Goal: Task Accomplishment & Management: Manage account settings

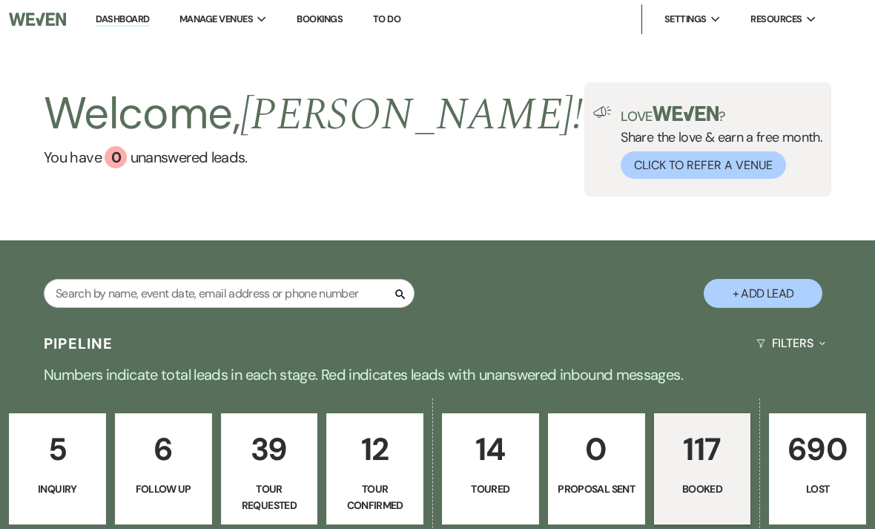
click at [846, 1] on nav "Dashboard Manage Venues Expand Brookledge Bookings To Do Settings Expand Host P…" at bounding box center [437, 19] width 875 height 39
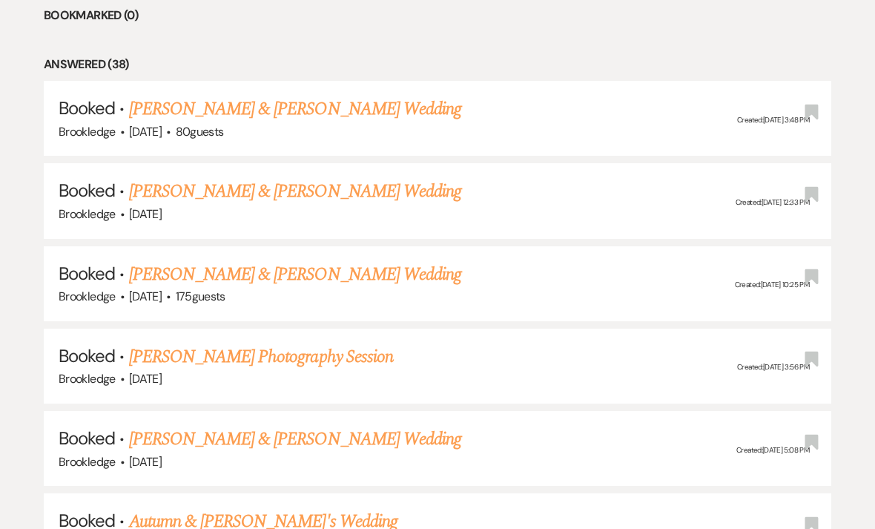
scroll to position [661, 0]
click at [429, 289] on div "Brookledge · [DATE] · 175 guests" at bounding box center [438, 296] width 758 height 19
click at [382, 268] on link "[PERSON_NAME] & [PERSON_NAME] Wedding" at bounding box center [295, 274] width 332 height 27
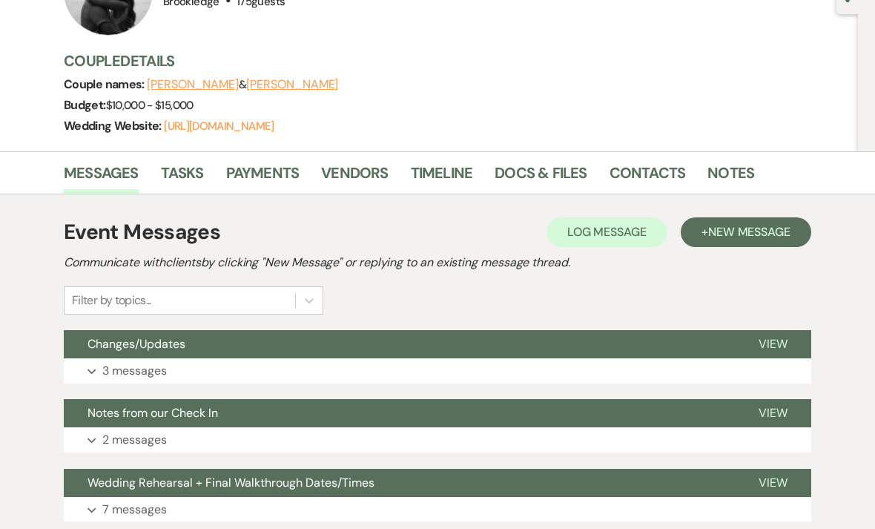
scroll to position [157, 0]
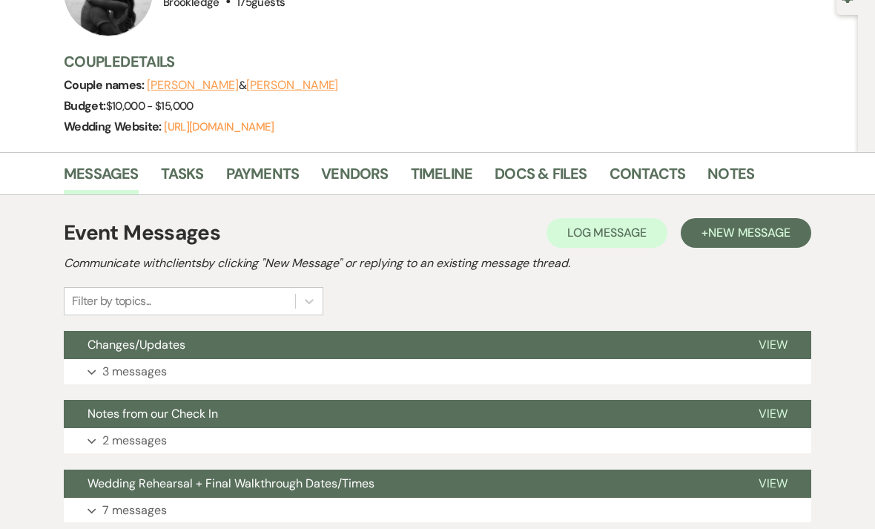
click at [175, 185] on link "Tasks" at bounding box center [182, 178] width 43 height 33
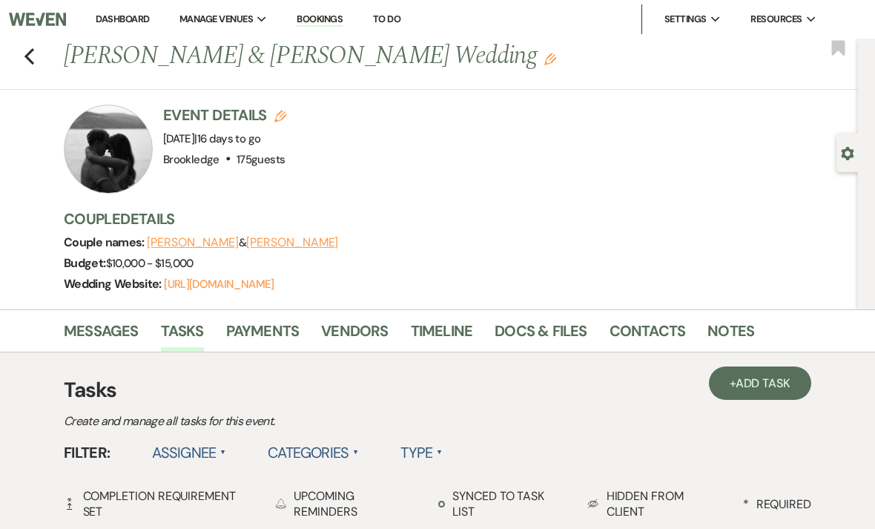
click at [125, 13] on link "Dashboard" at bounding box center [122, 19] width 53 height 13
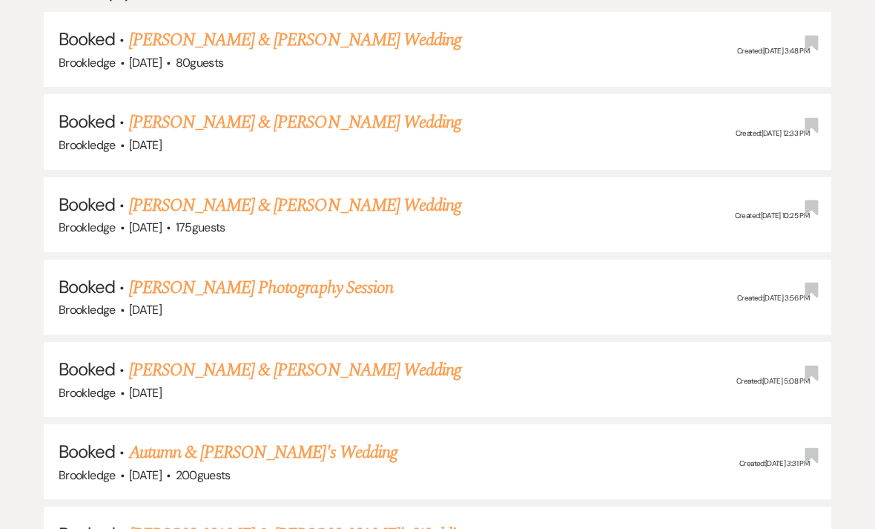
scroll to position [730, 0]
click at [555, 222] on div "Brookledge · [DATE] · 175 guests" at bounding box center [438, 227] width 758 height 19
click at [418, 193] on link "[PERSON_NAME] & [PERSON_NAME] Wedding" at bounding box center [295, 205] width 332 height 27
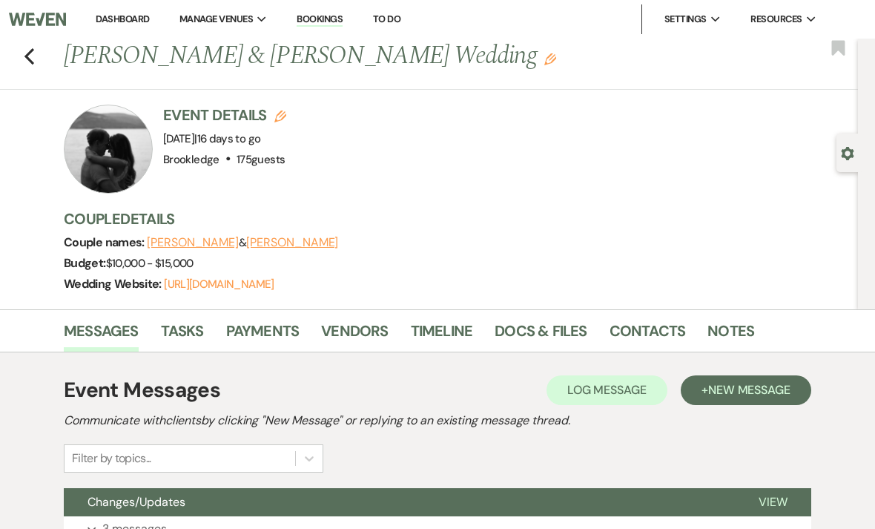
click at [556, 323] on link "Docs & Files" at bounding box center [541, 335] width 92 height 33
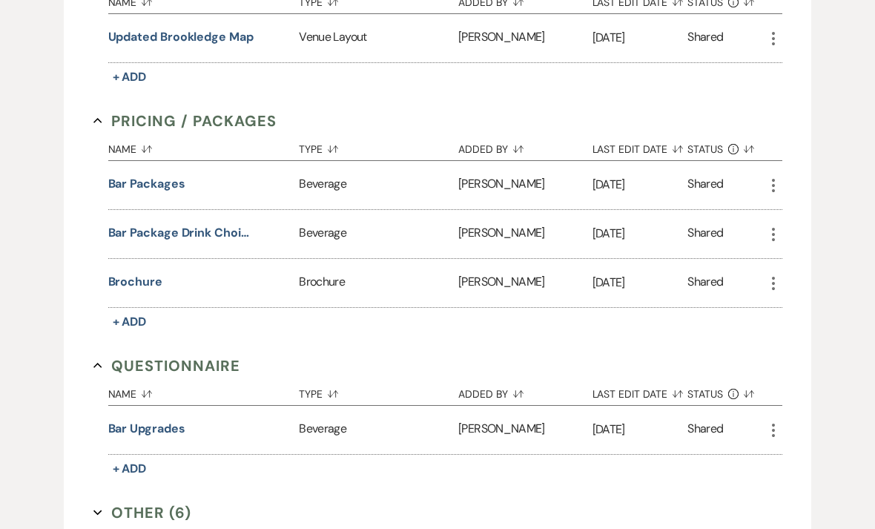
scroll to position [684, 0]
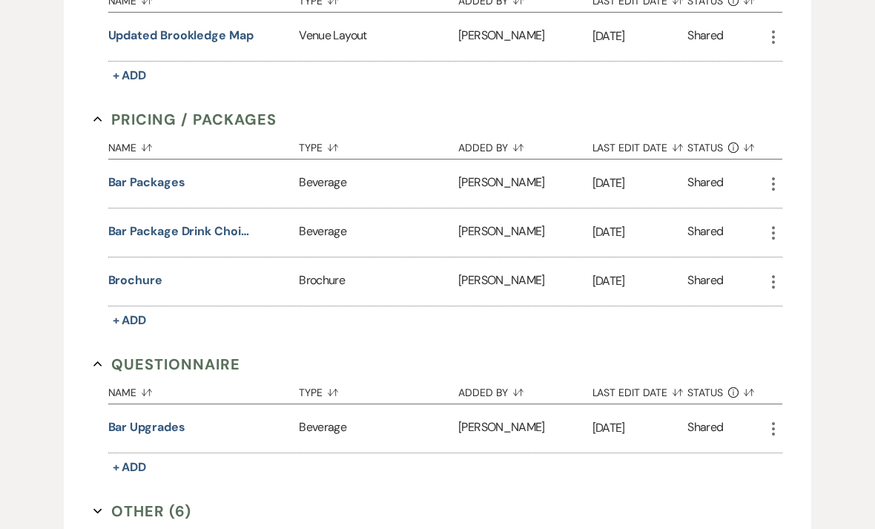
click at [129, 318] on span "+ Add" at bounding box center [130, 320] width 34 height 16
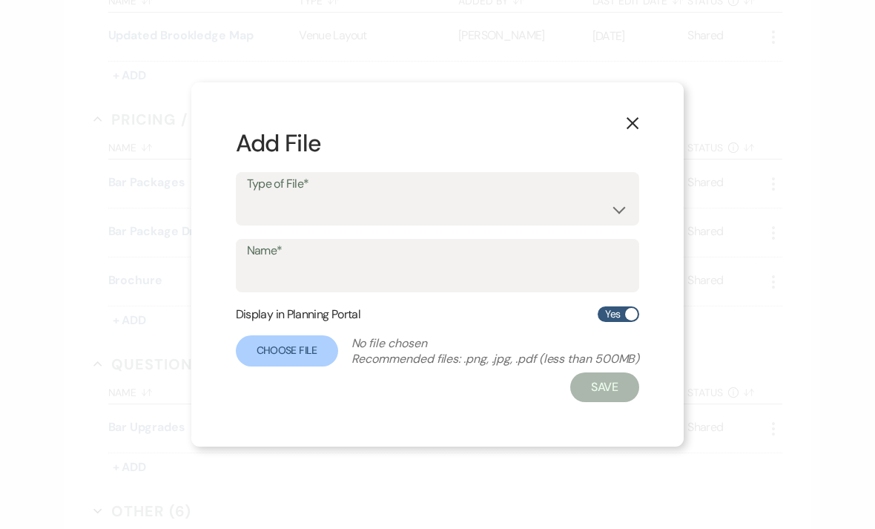
click at [636, 129] on use "button" at bounding box center [632, 123] width 12 height 12
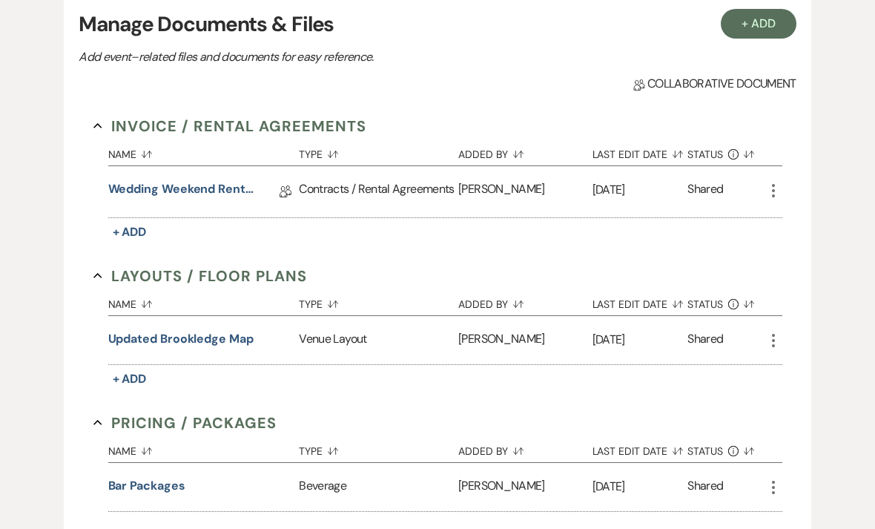
scroll to position [380, 0]
click at [231, 200] on link "Wedding Weekend Rental Agreement" at bounding box center [182, 192] width 148 height 23
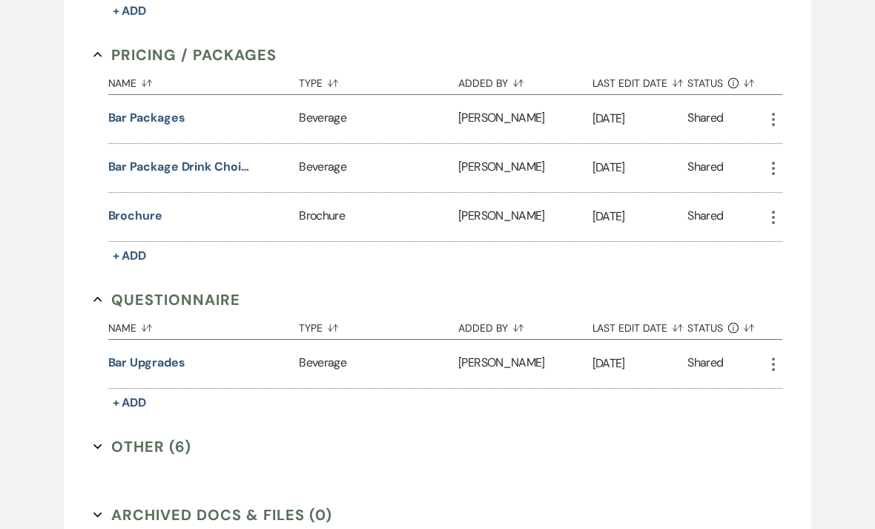
scroll to position [858, 0]
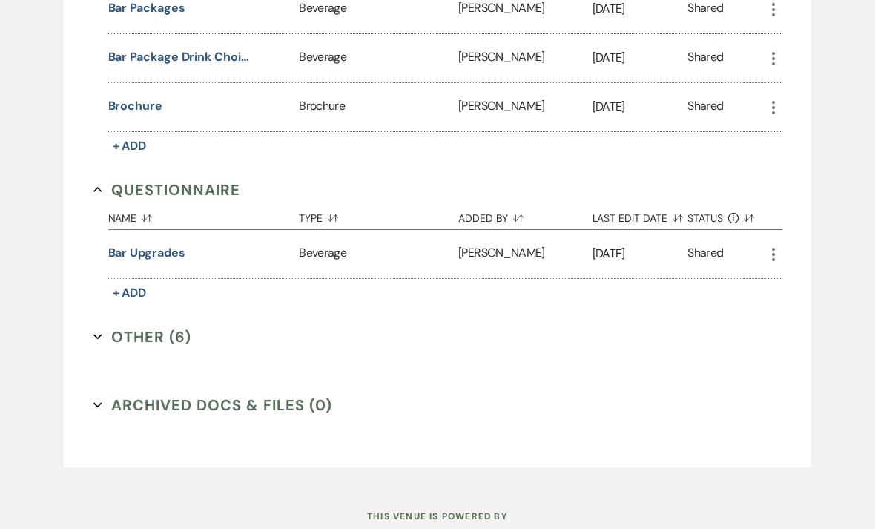
click at [155, 330] on button "Other (6) Expand" at bounding box center [142, 336] width 99 height 22
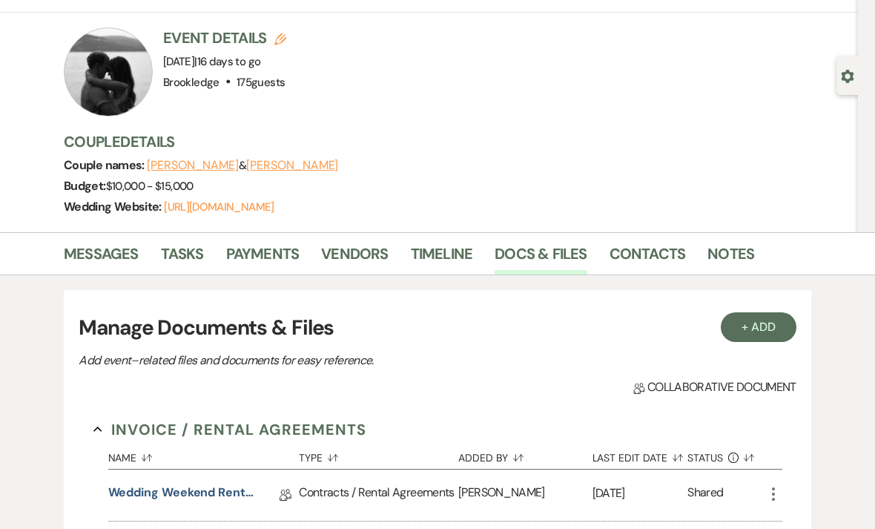
scroll to position [0, 0]
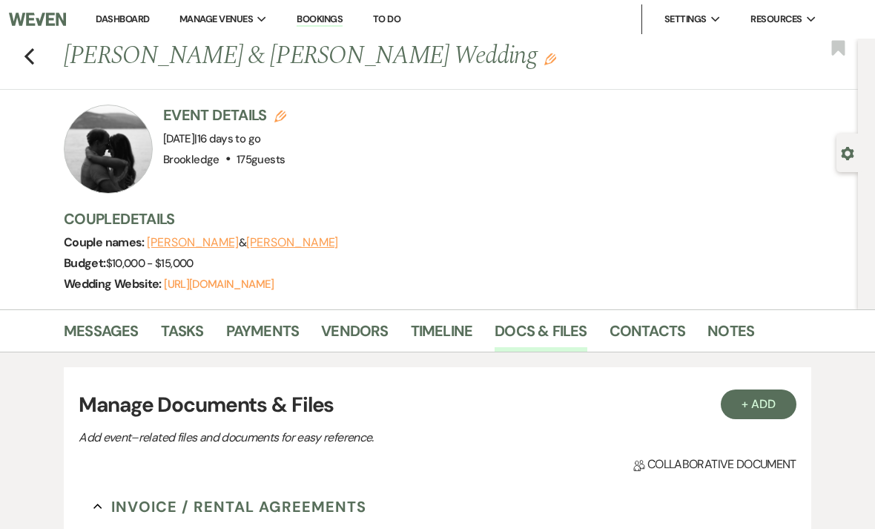
click at [30, 52] on use "button" at bounding box center [29, 56] width 10 height 16
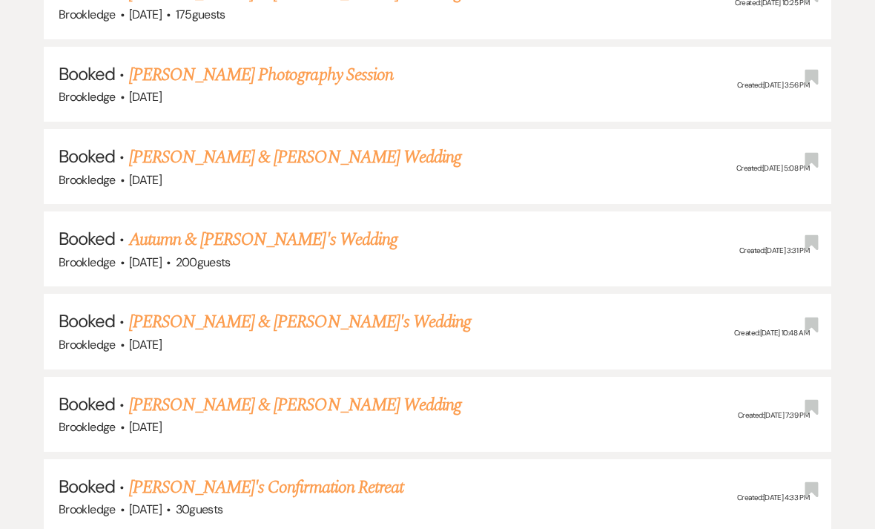
scroll to position [942, 0]
click at [695, 236] on h5 "Booked · [PERSON_NAME] & [PERSON_NAME]'s Wedding" at bounding box center [438, 240] width 758 height 27
click at [302, 232] on link "Autumn & [PERSON_NAME]'s Wedding" at bounding box center [263, 240] width 268 height 27
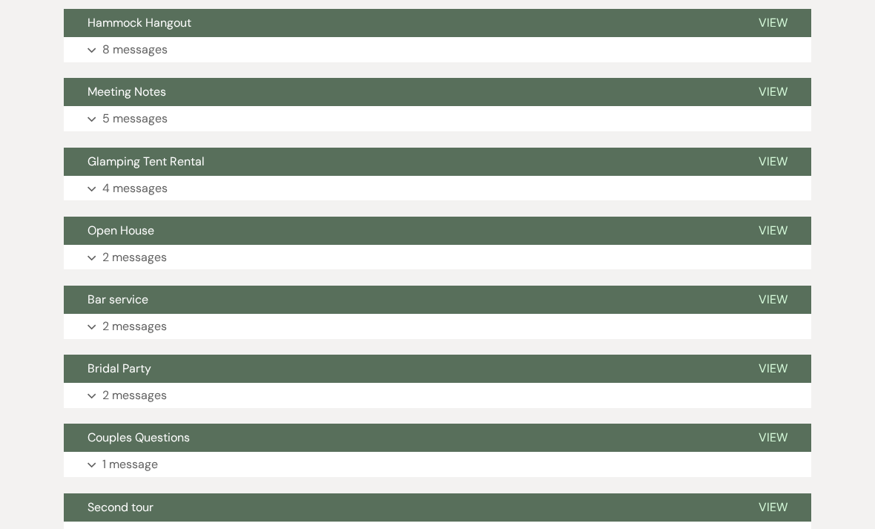
scroll to position [1240, 0]
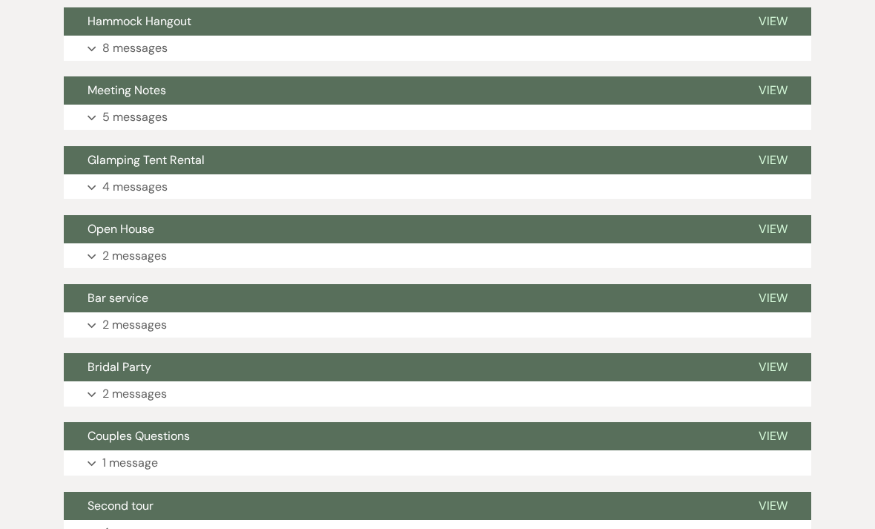
click at [777, 290] on span "View" at bounding box center [772, 298] width 29 height 16
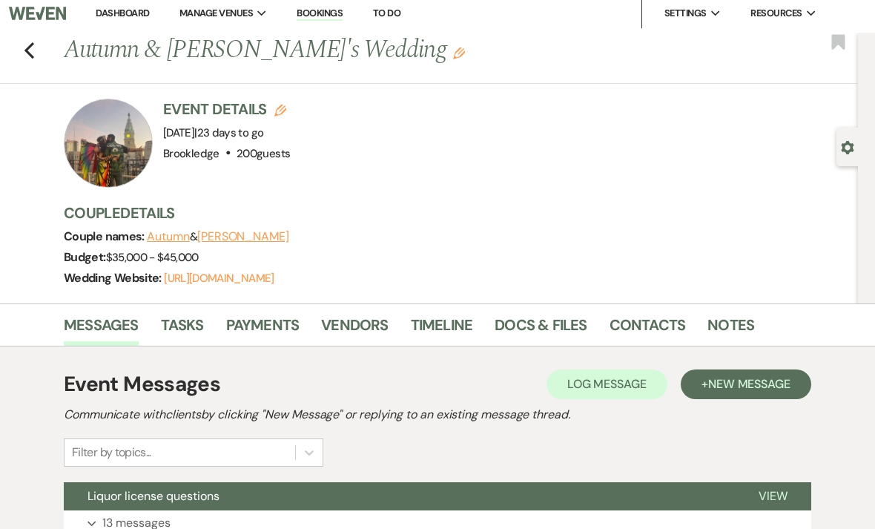
scroll to position [0, 0]
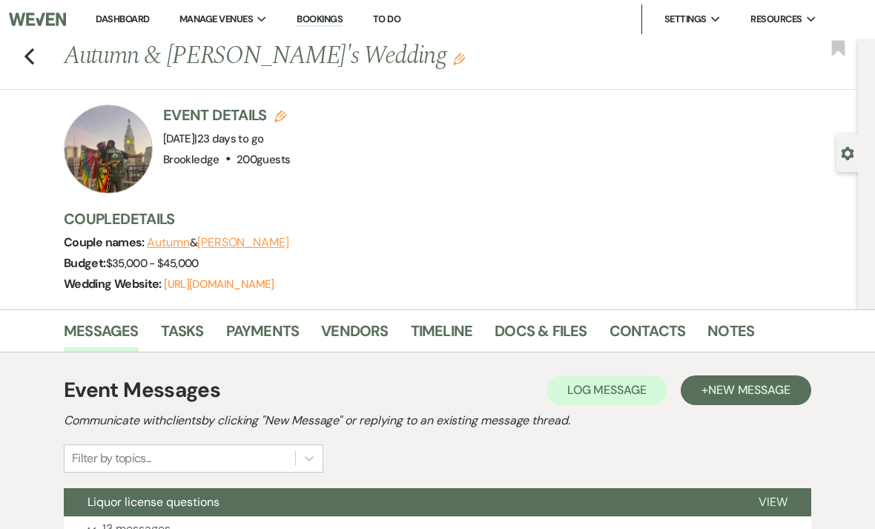
click at [443, 325] on link "Timeline" at bounding box center [442, 335] width 62 height 33
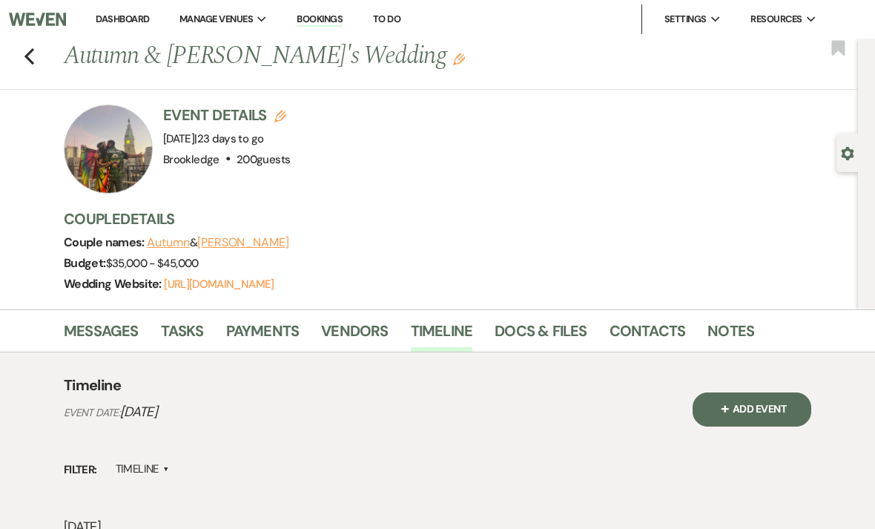
click at [188, 337] on link "Tasks" at bounding box center [182, 335] width 43 height 33
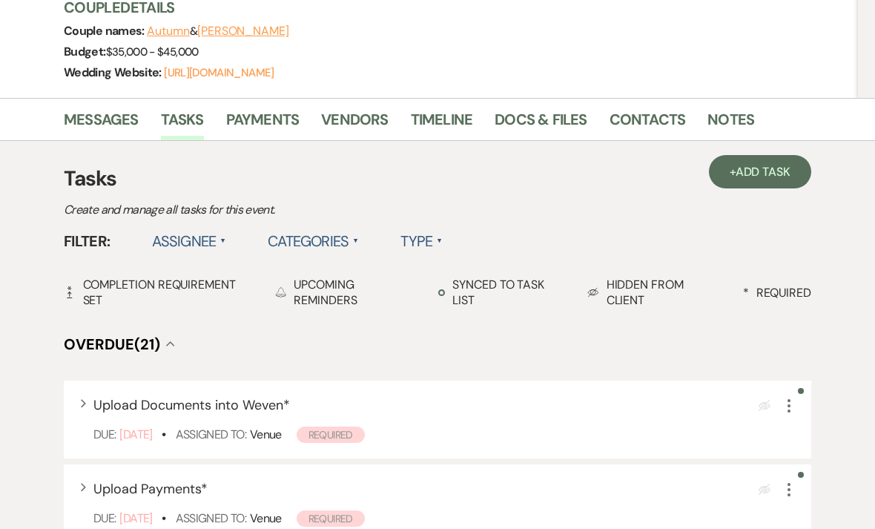
scroll to position [211, 0]
click at [511, 116] on link "Docs & Files" at bounding box center [541, 124] width 92 height 33
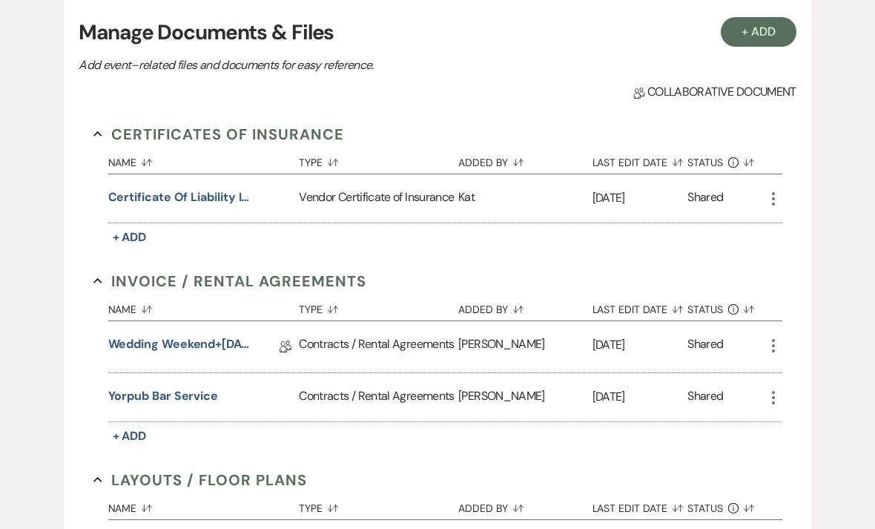
click at [194, 397] on button "Yorpub bar service" at bounding box center [163, 397] width 110 height 18
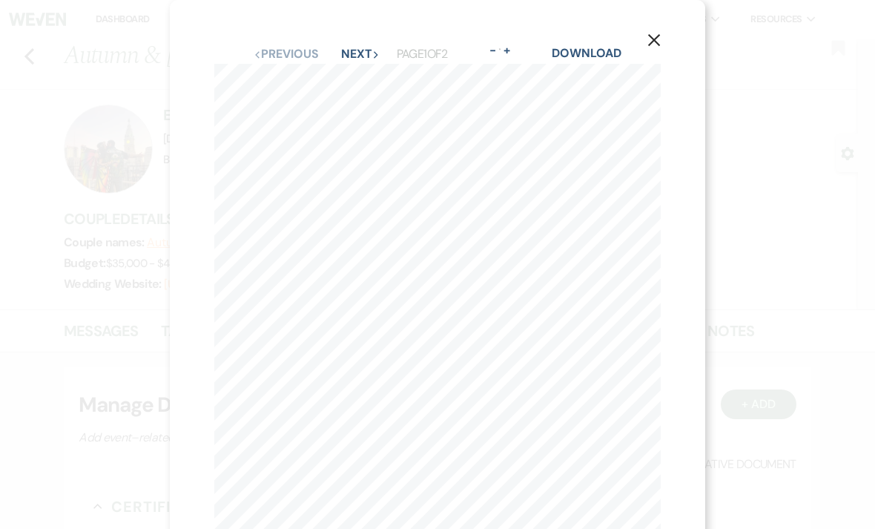
click at [351, 53] on button "Next Next" at bounding box center [360, 54] width 39 height 12
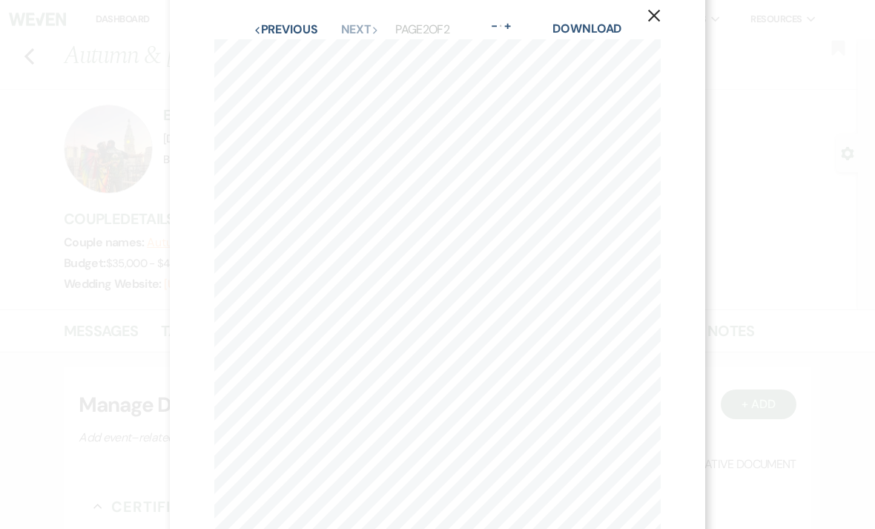
scroll to position [31, 0]
click at [299, 23] on button "Previous Previous" at bounding box center [286, 23] width 65 height 12
click at [349, 30] on button "Next Next" at bounding box center [360, 36] width 39 height 12
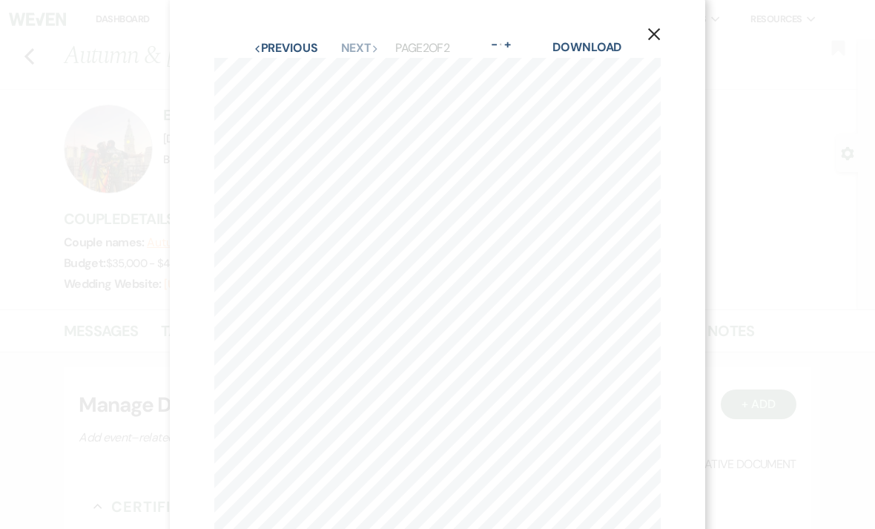
scroll to position [0, 0]
click at [274, 52] on button "Previous Previous" at bounding box center [286, 54] width 65 height 12
click at [661, 48] on button "X" at bounding box center [654, 39] width 102 height 79
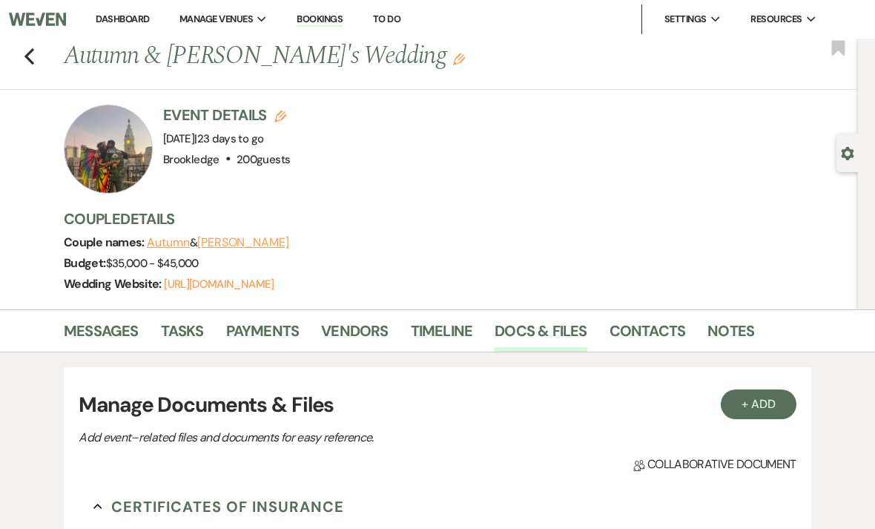
click at [173, 334] on link "Tasks" at bounding box center [182, 335] width 43 height 33
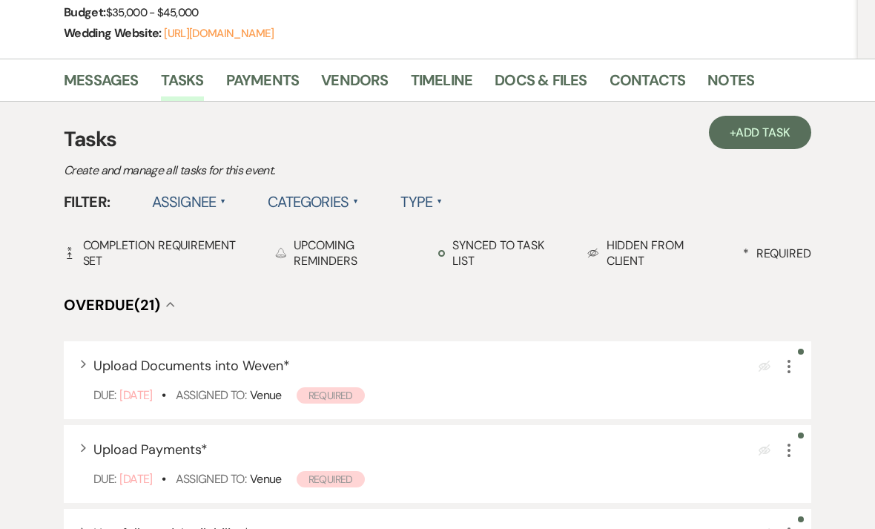
scroll to position [251, 0]
click at [118, 83] on link "Messages" at bounding box center [101, 84] width 75 height 33
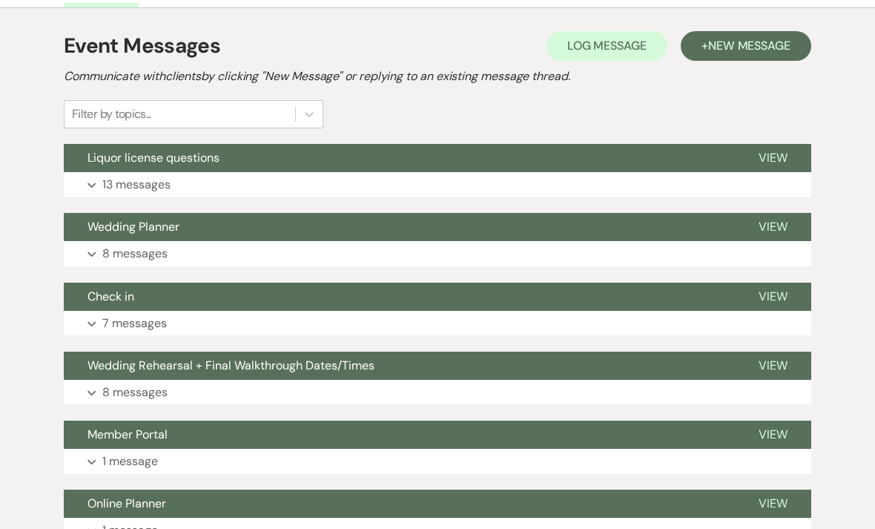
scroll to position [345, 0]
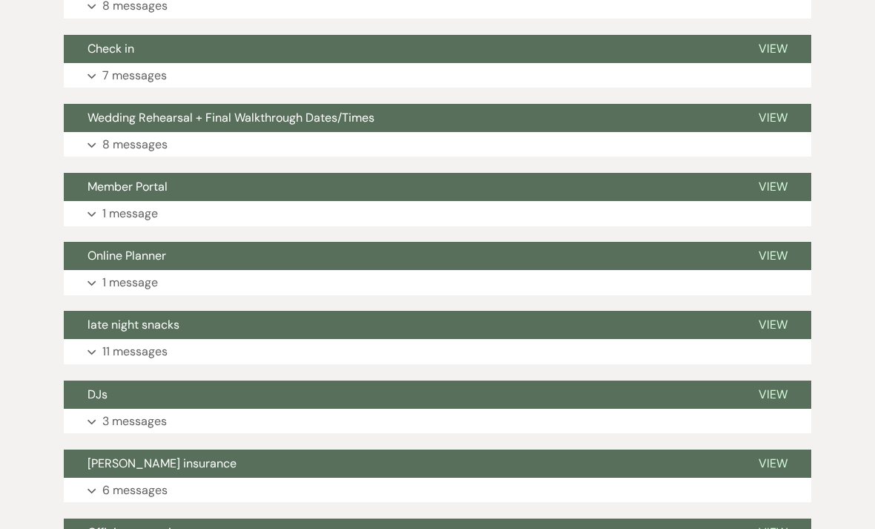
click at [103, 340] on button "Expand 11 messages" at bounding box center [437, 352] width 747 height 25
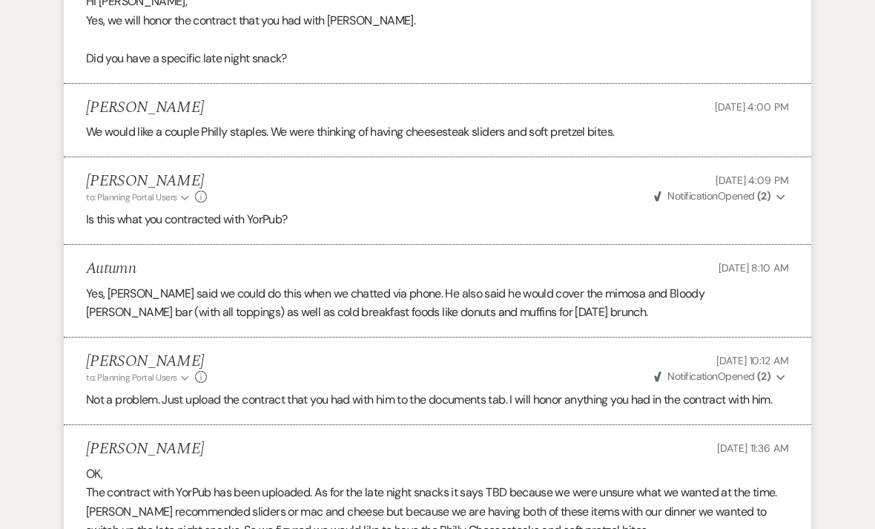
scroll to position [1149, 0]
click at [778, 192] on icon "Expand" at bounding box center [780, 197] width 9 height 10
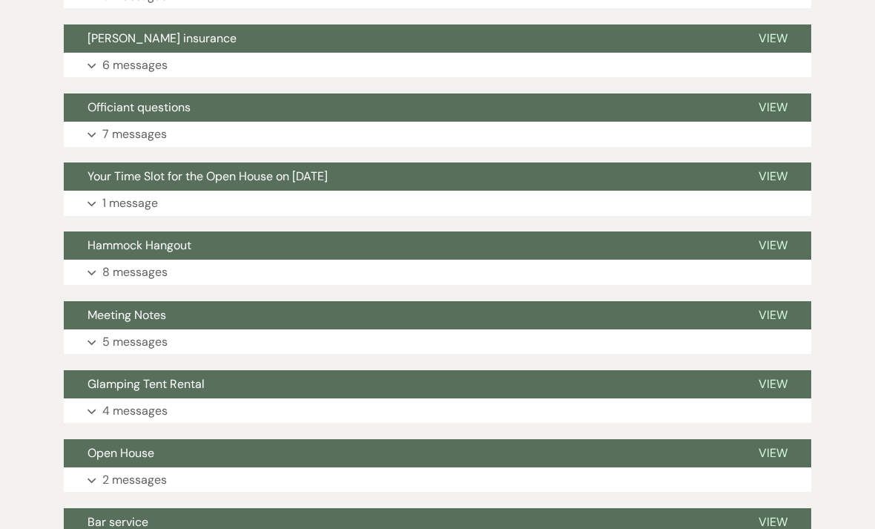
scroll to position [2309, 0]
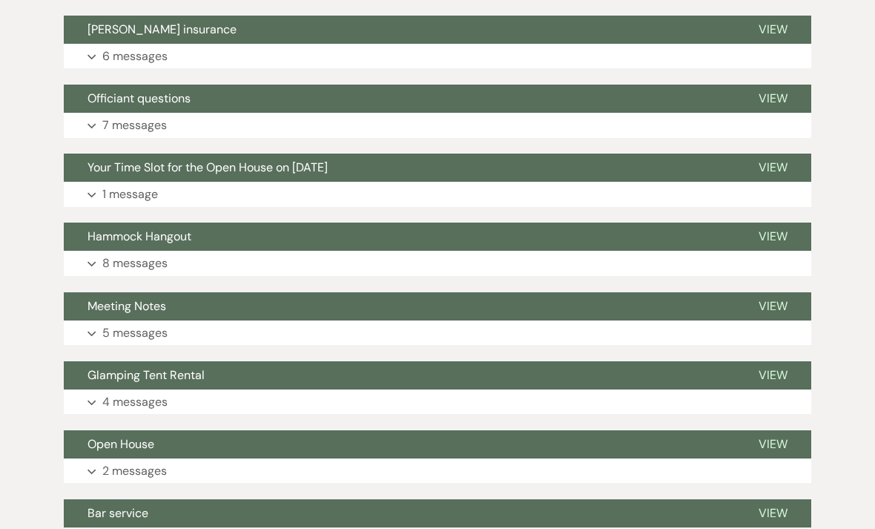
click at [765, 298] on span "View" at bounding box center [772, 306] width 29 height 16
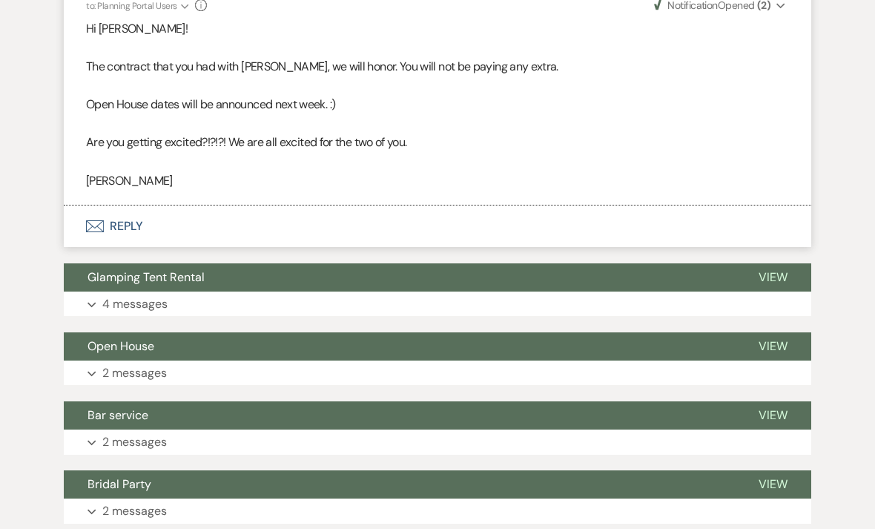
scroll to position [4223, 0]
click at [127, 432] on p "2 messages" at bounding box center [134, 441] width 65 height 19
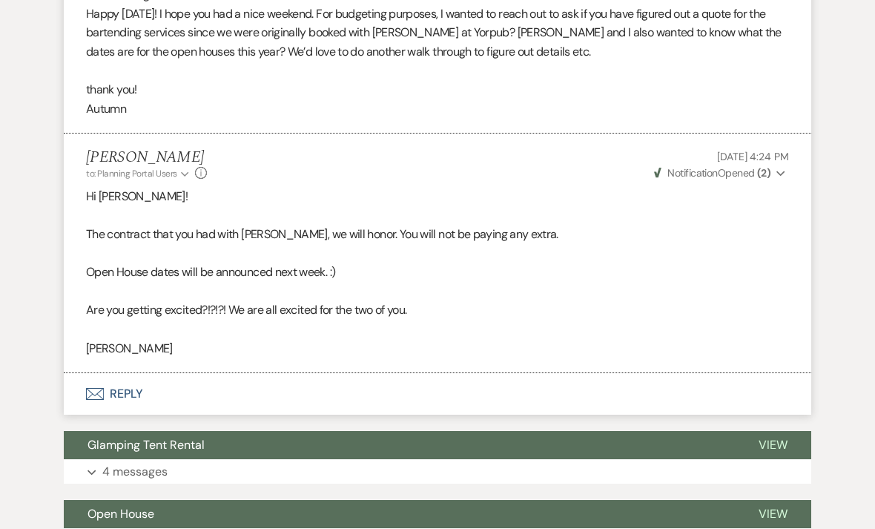
scroll to position [4076, 0]
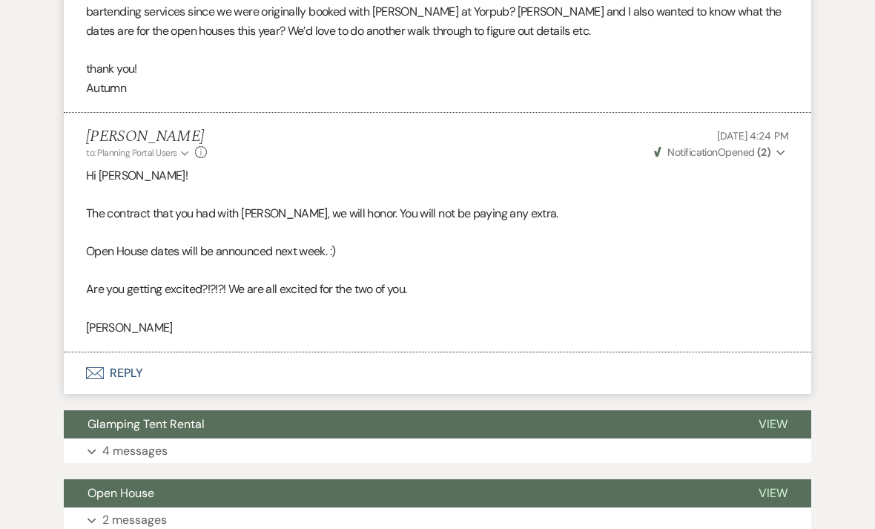
click at [781, 416] on span "View" at bounding box center [772, 424] width 29 height 16
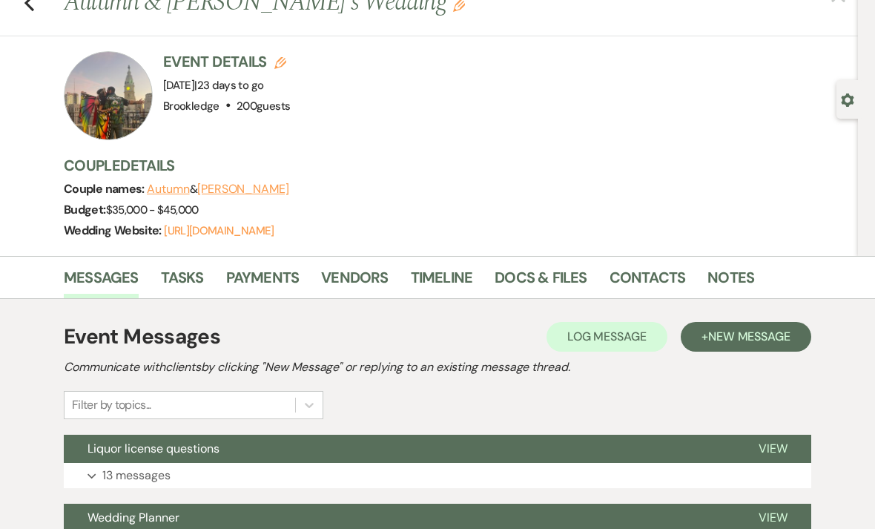
scroll to position [0, 0]
